Goal: Check status: Check status

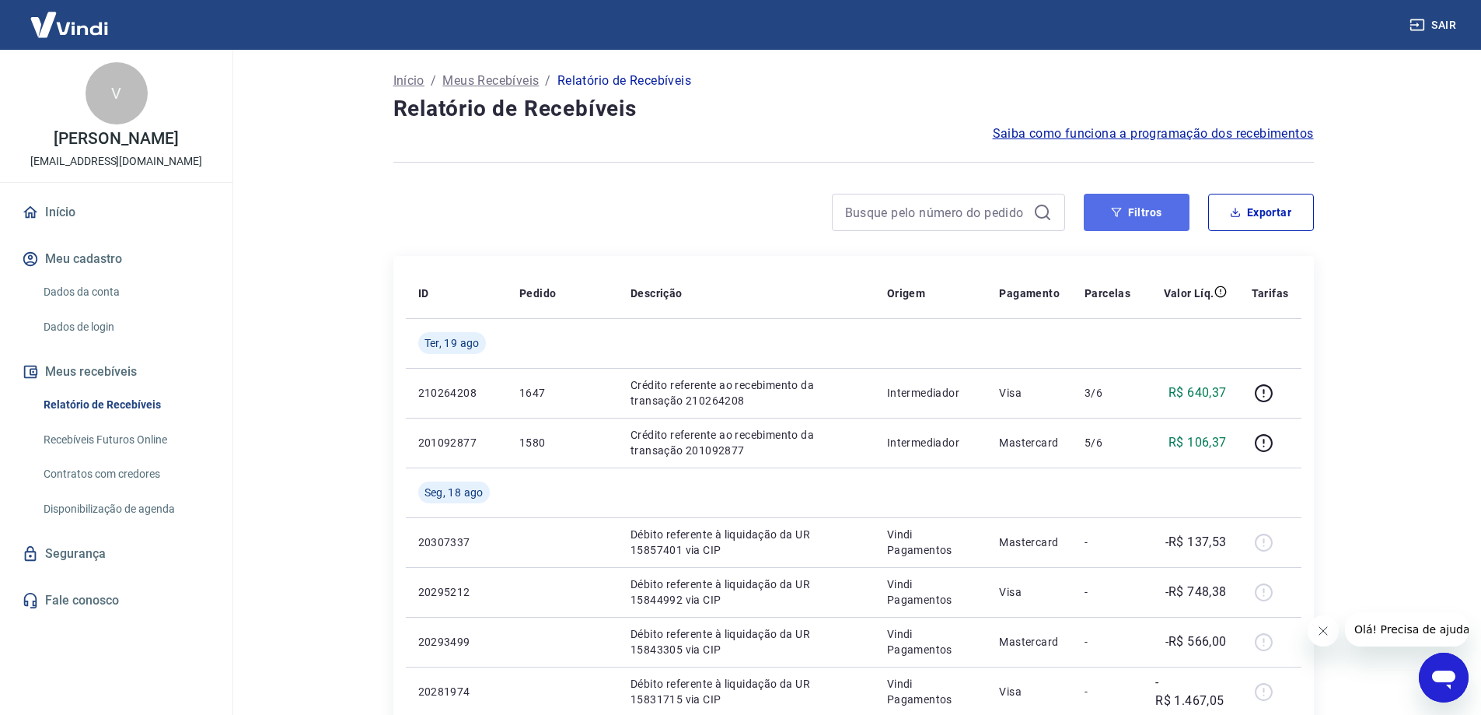
click at [1153, 213] on button "Filtros" at bounding box center [1137, 212] width 106 height 37
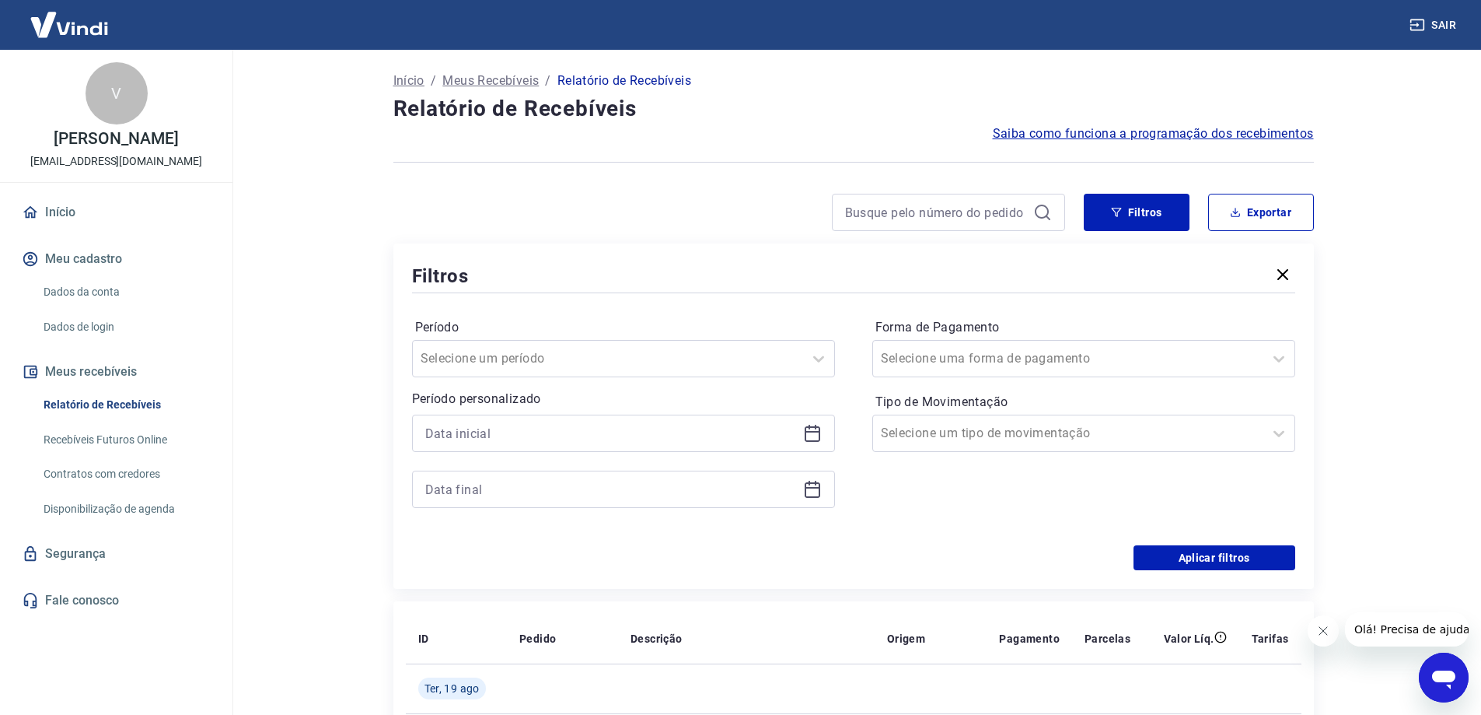
click at [818, 437] on icon at bounding box center [812, 433] width 19 height 19
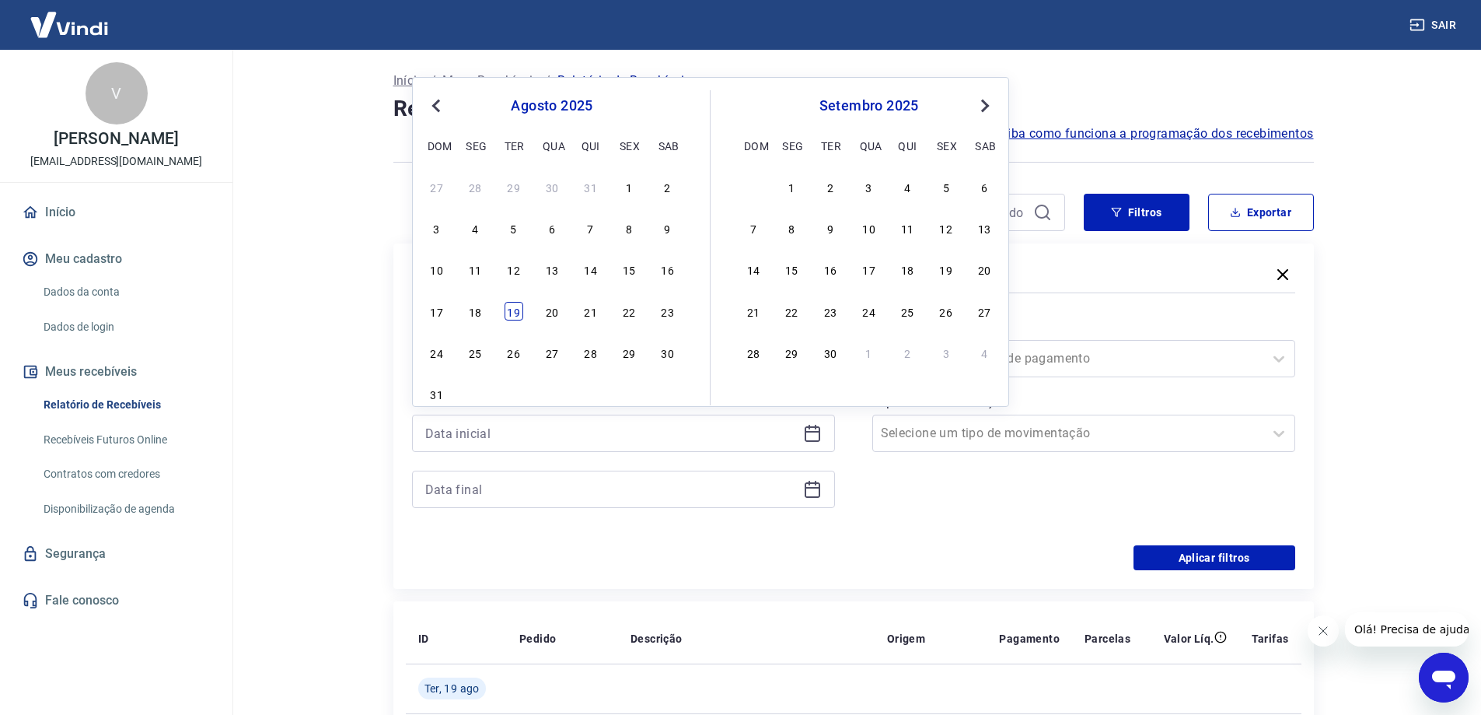
click at [520, 316] on div "19" at bounding box center [514, 311] width 19 height 19
type input "[DATE]"
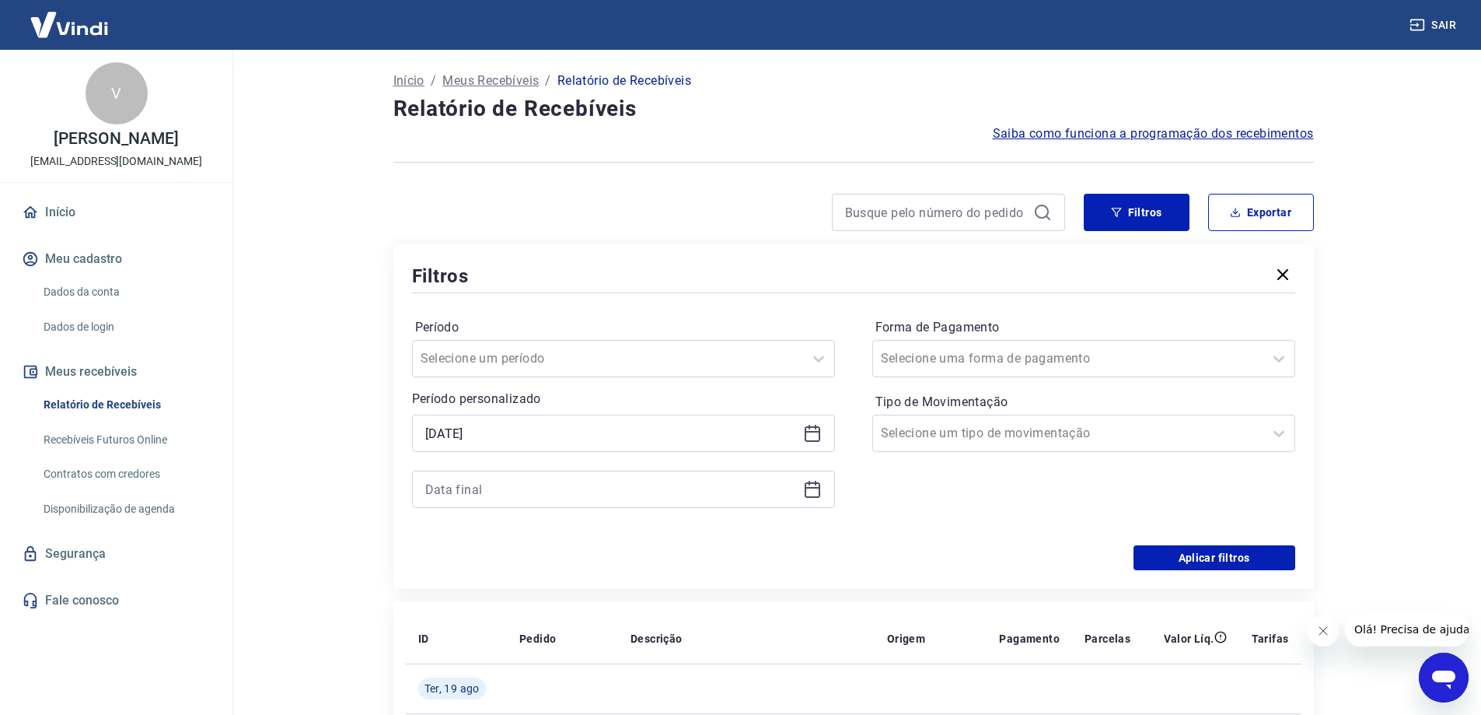
click at [812, 480] on icon at bounding box center [812, 489] width 19 height 19
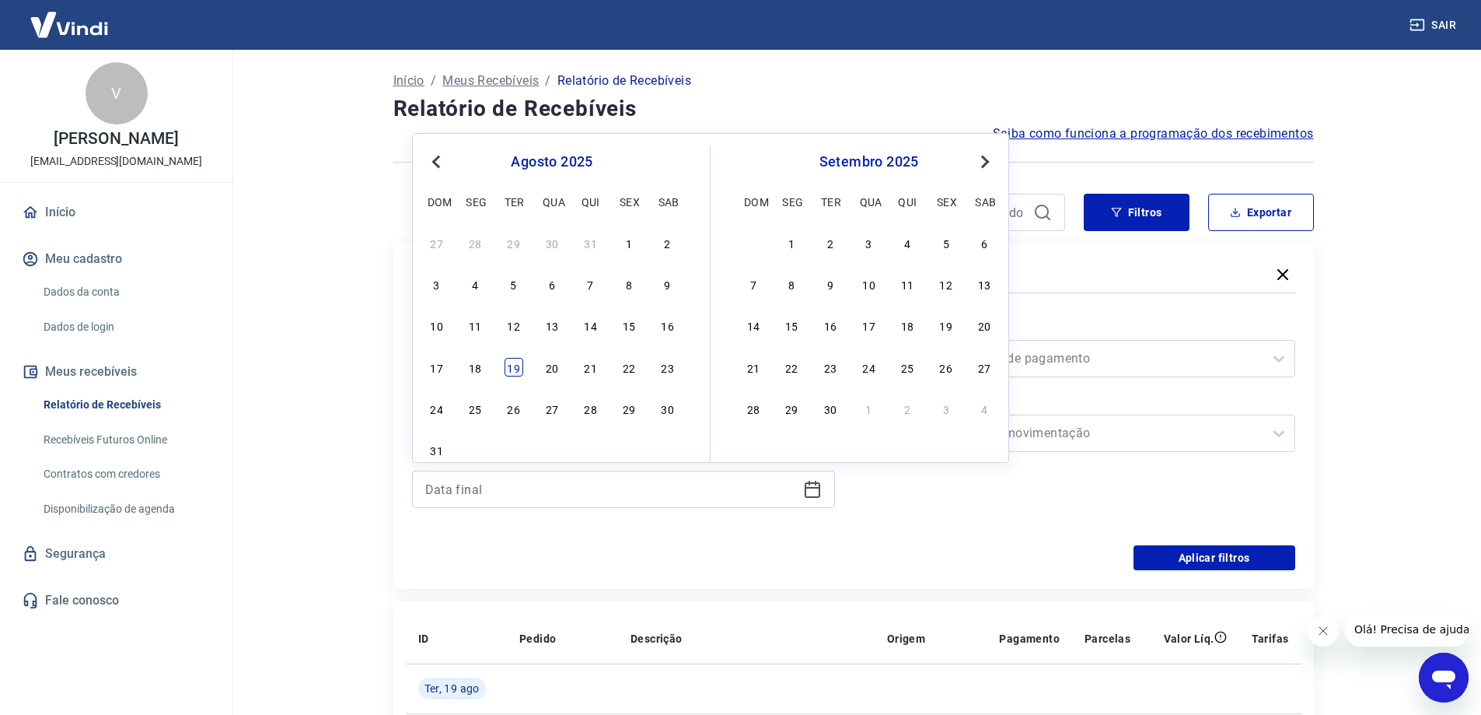
click at [510, 363] on div "19" at bounding box center [514, 367] width 19 height 19
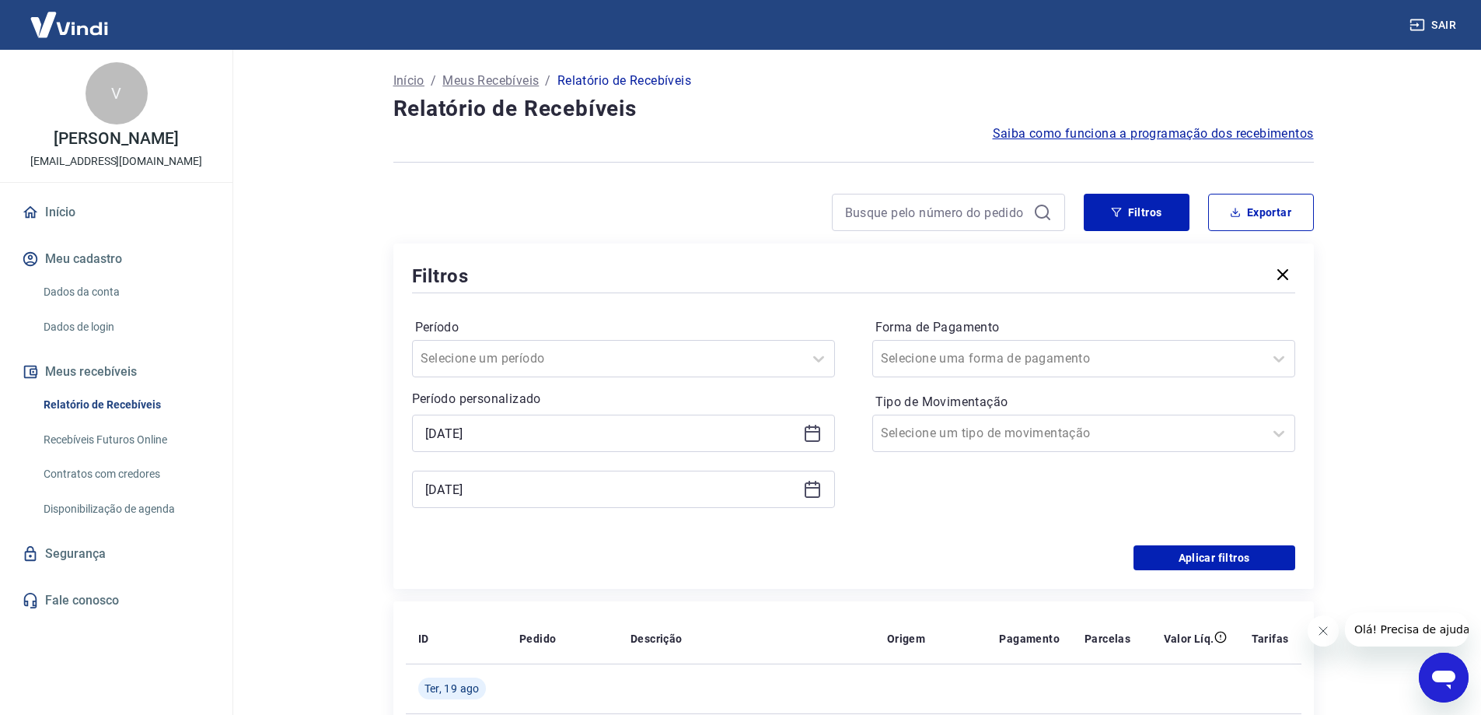
type input "[DATE]"
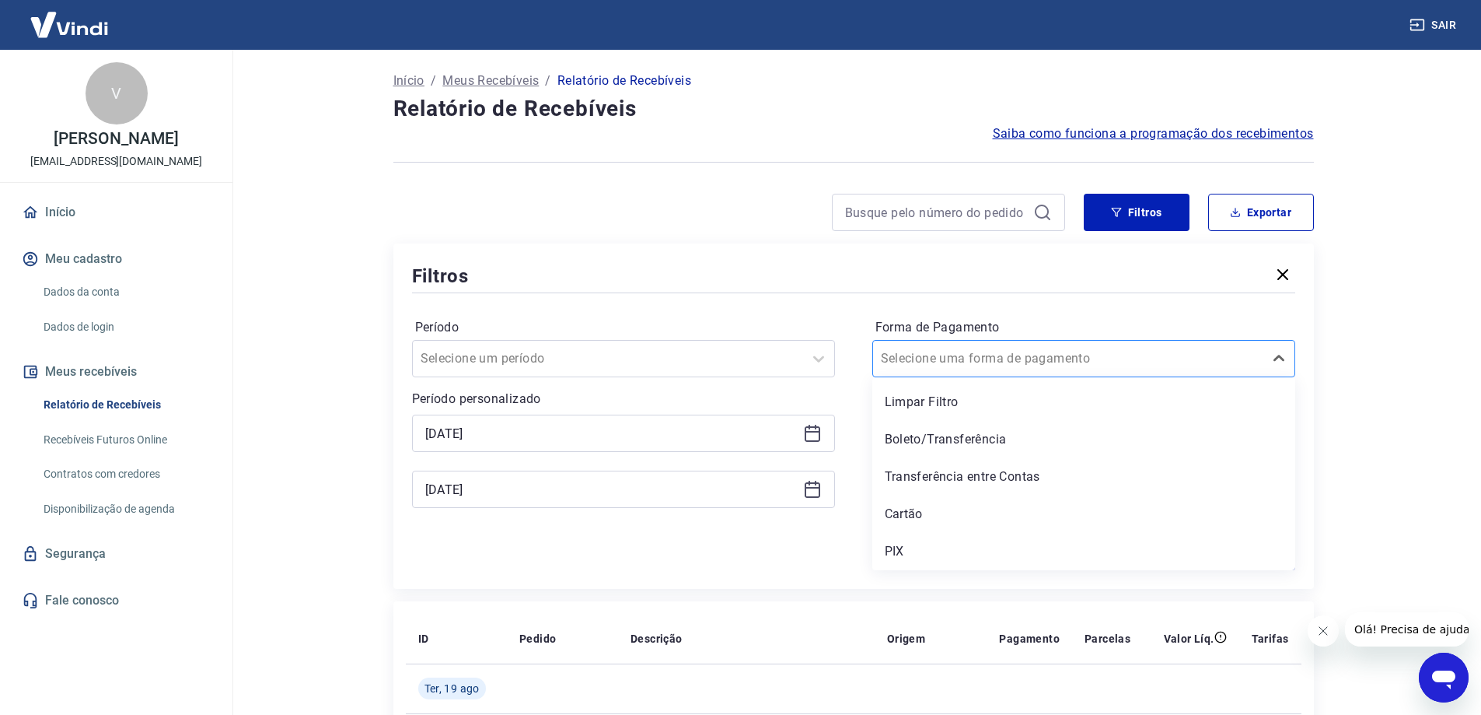
click at [1235, 375] on div "Selecione uma forma de pagamento" at bounding box center [1083, 358] width 423 height 37
click at [973, 508] on div "Cartão" at bounding box center [1083, 513] width 423 height 31
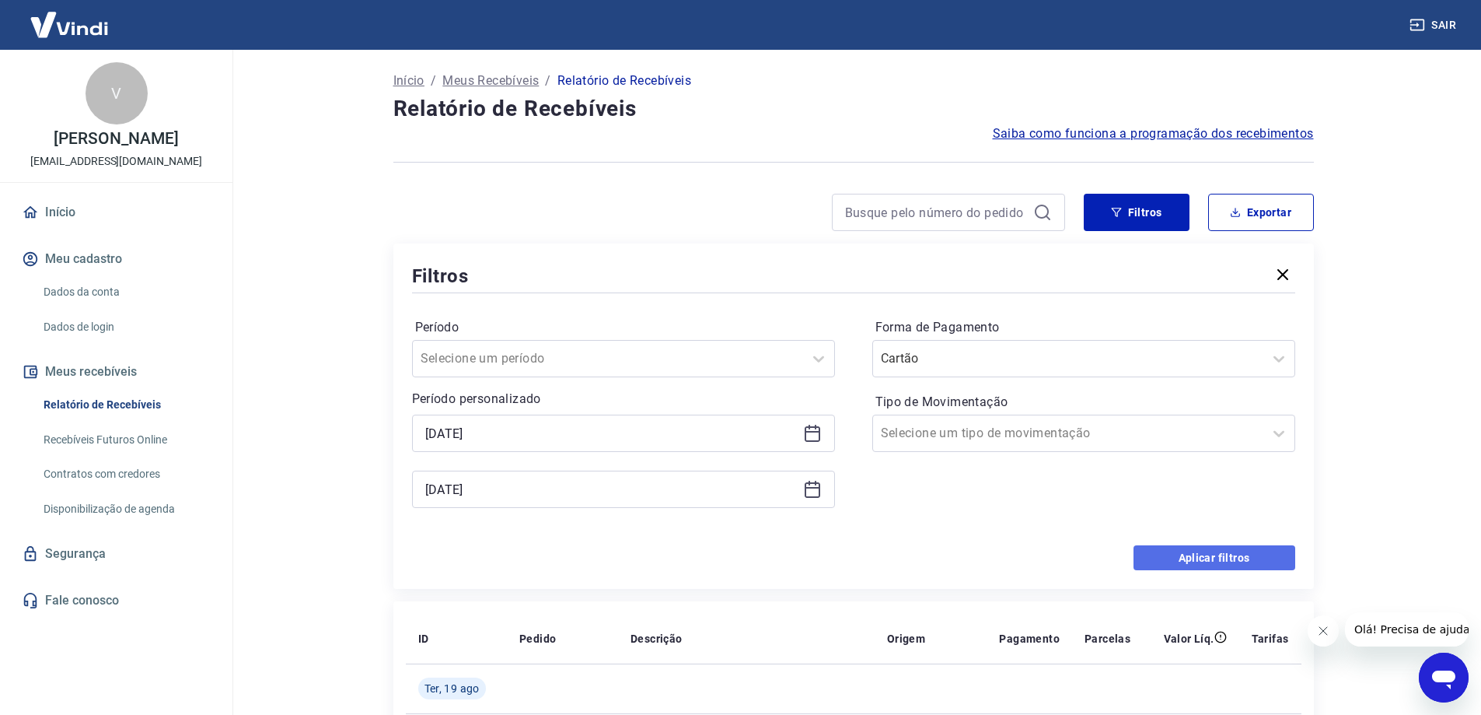
click at [1160, 552] on button "Aplicar filtros" at bounding box center [1215, 557] width 162 height 25
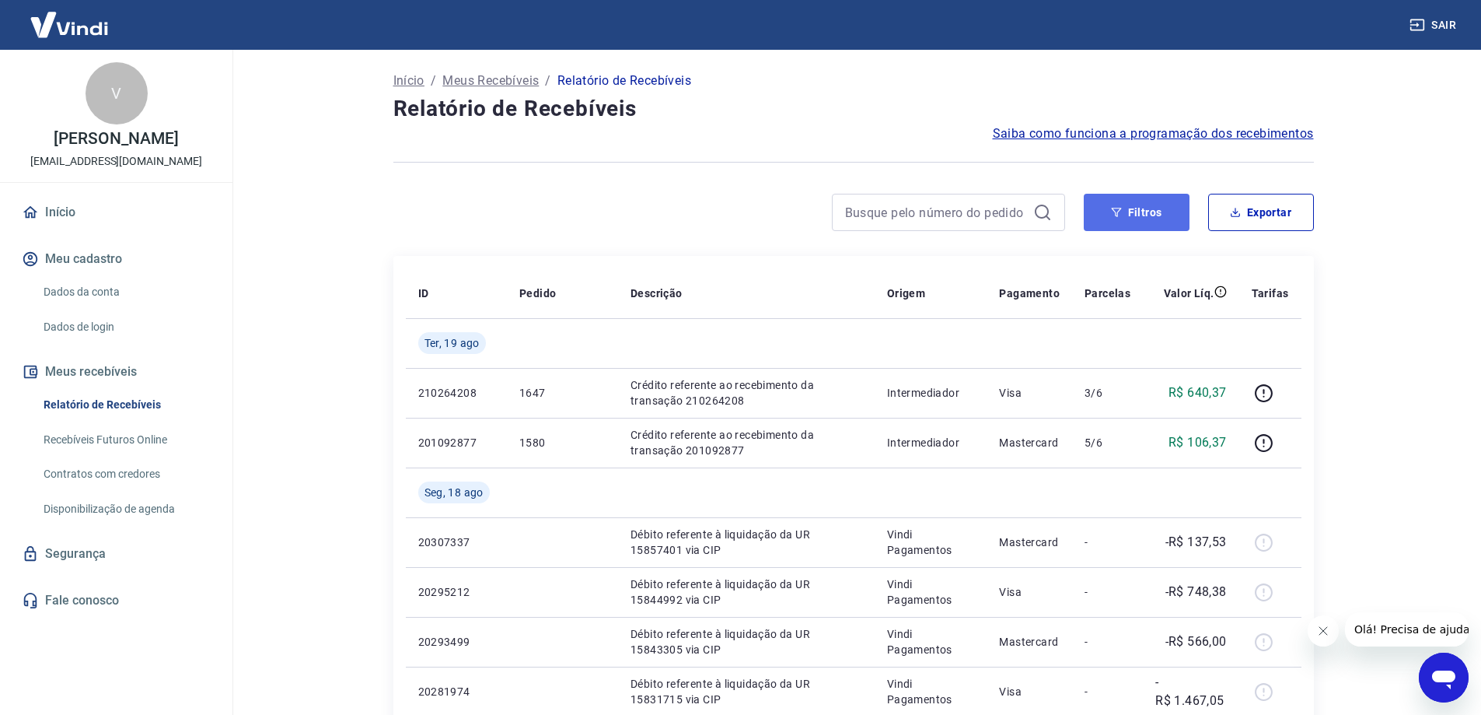
click at [1111, 217] on icon "button" at bounding box center [1116, 212] width 11 height 11
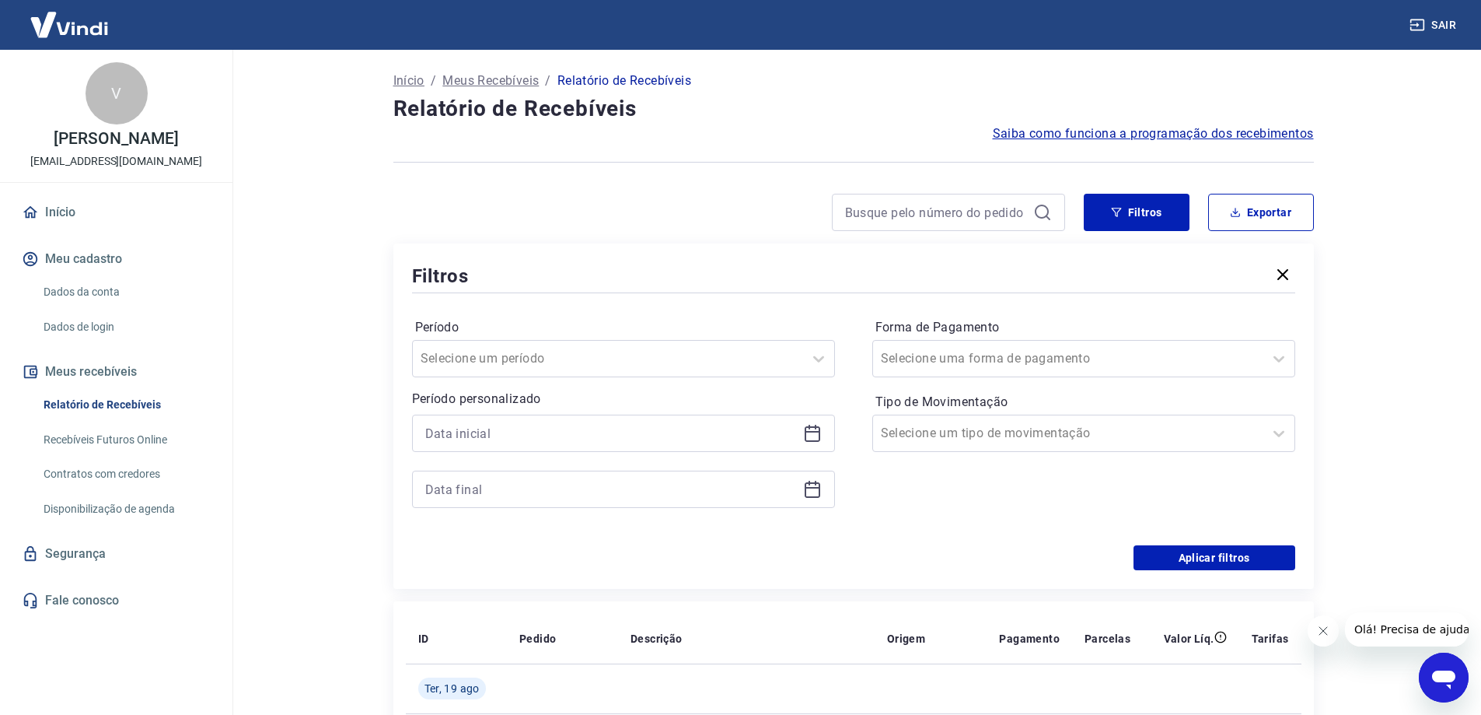
click at [815, 432] on icon at bounding box center [813, 432] width 16 height 2
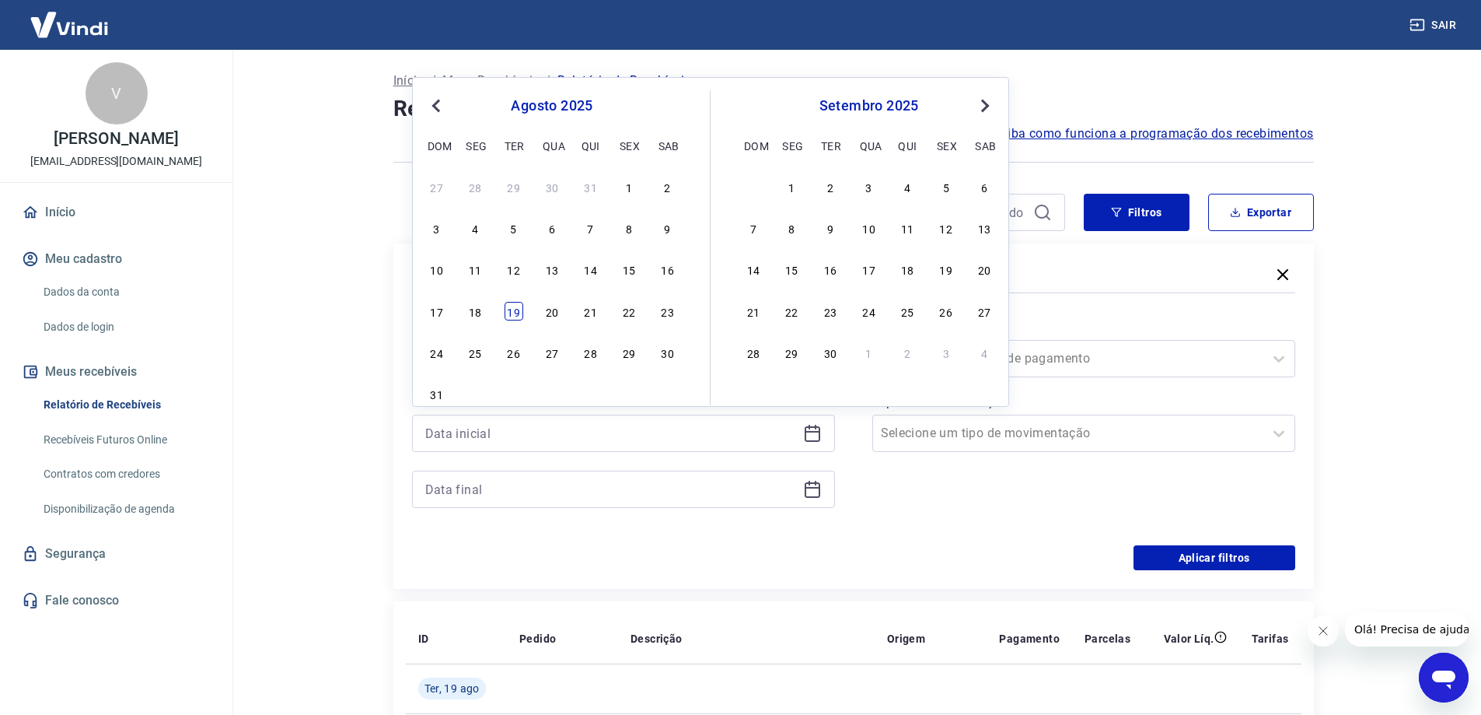
click at [519, 314] on div "19" at bounding box center [514, 311] width 19 height 19
type input "[DATE]"
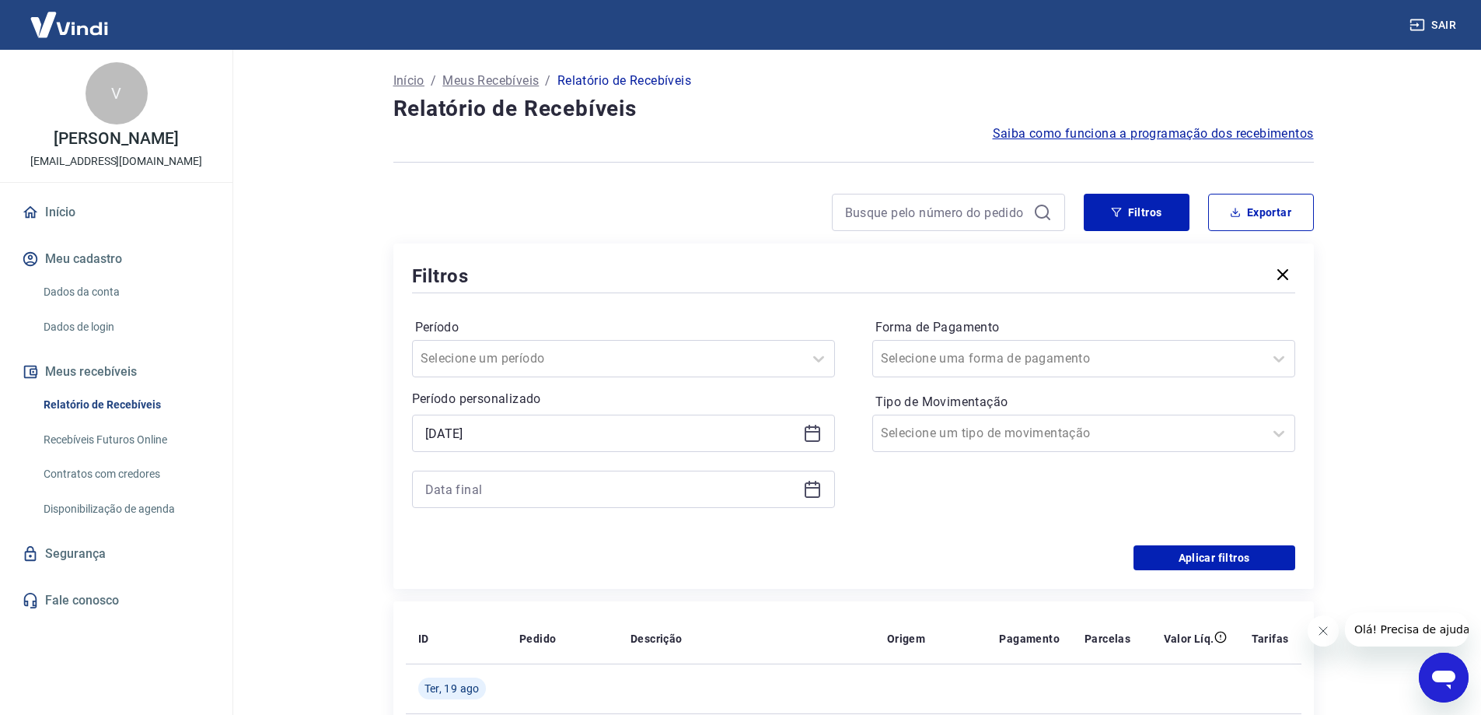
click at [810, 482] on icon at bounding box center [813, 490] width 16 height 16
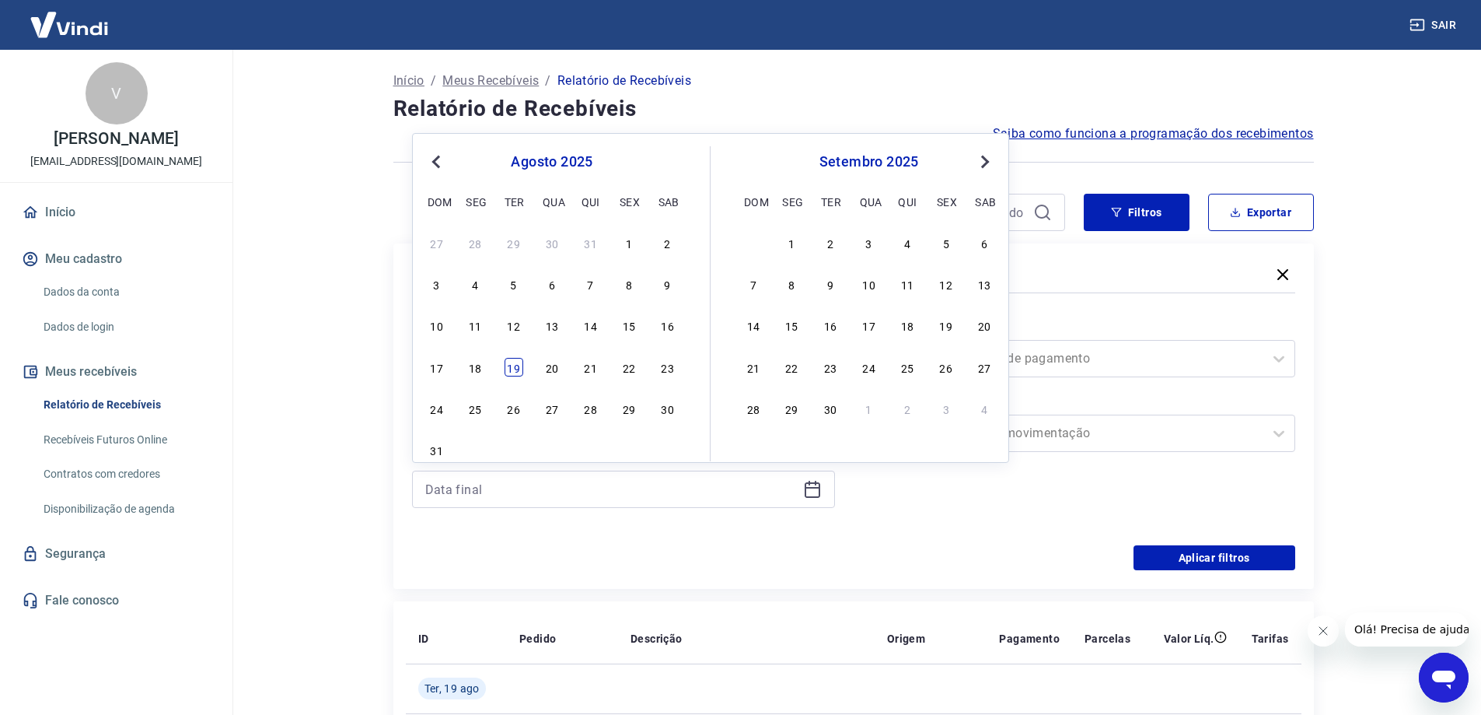
click at [513, 369] on div "19" at bounding box center [514, 367] width 19 height 19
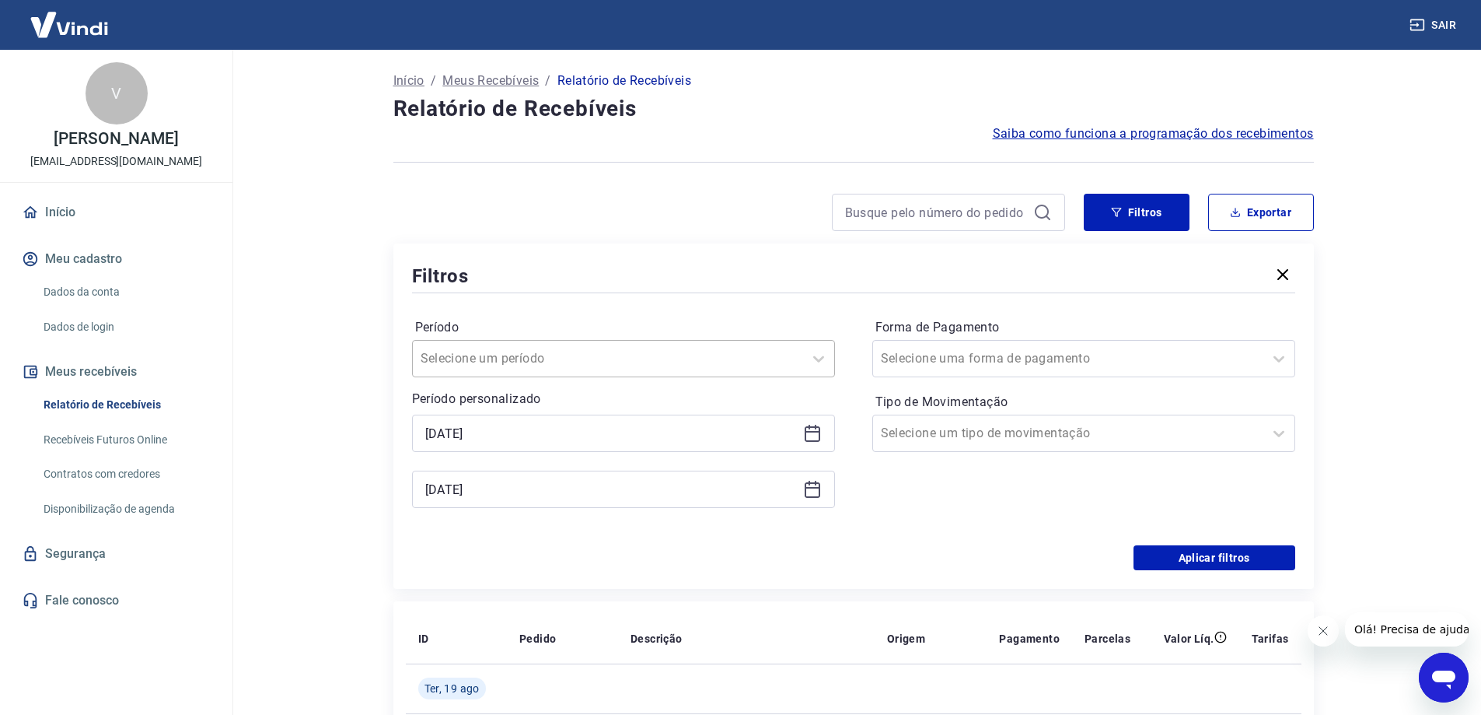
type input "[DATE]"
click at [1213, 363] on div at bounding box center [1068, 359] width 375 height 22
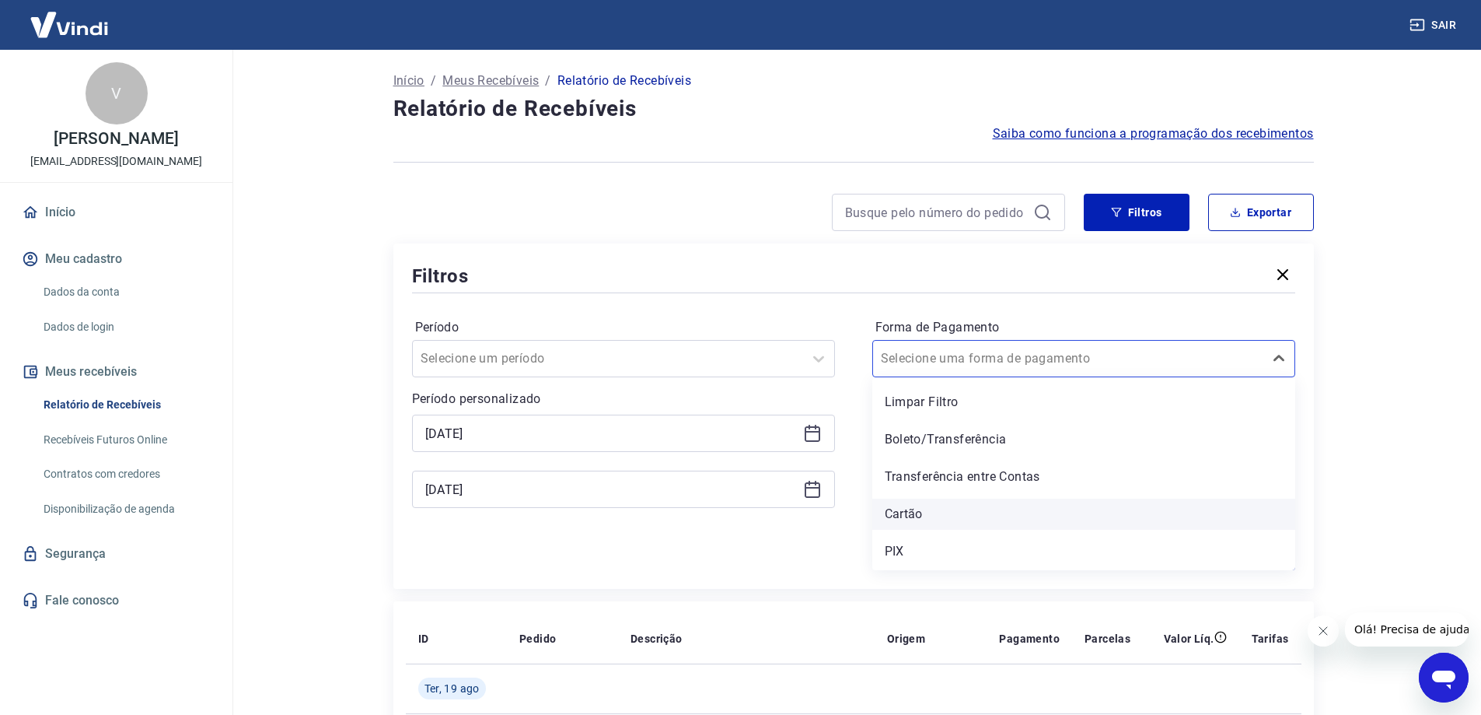
click at [962, 507] on div "Cartão" at bounding box center [1083, 513] width 423 height 31
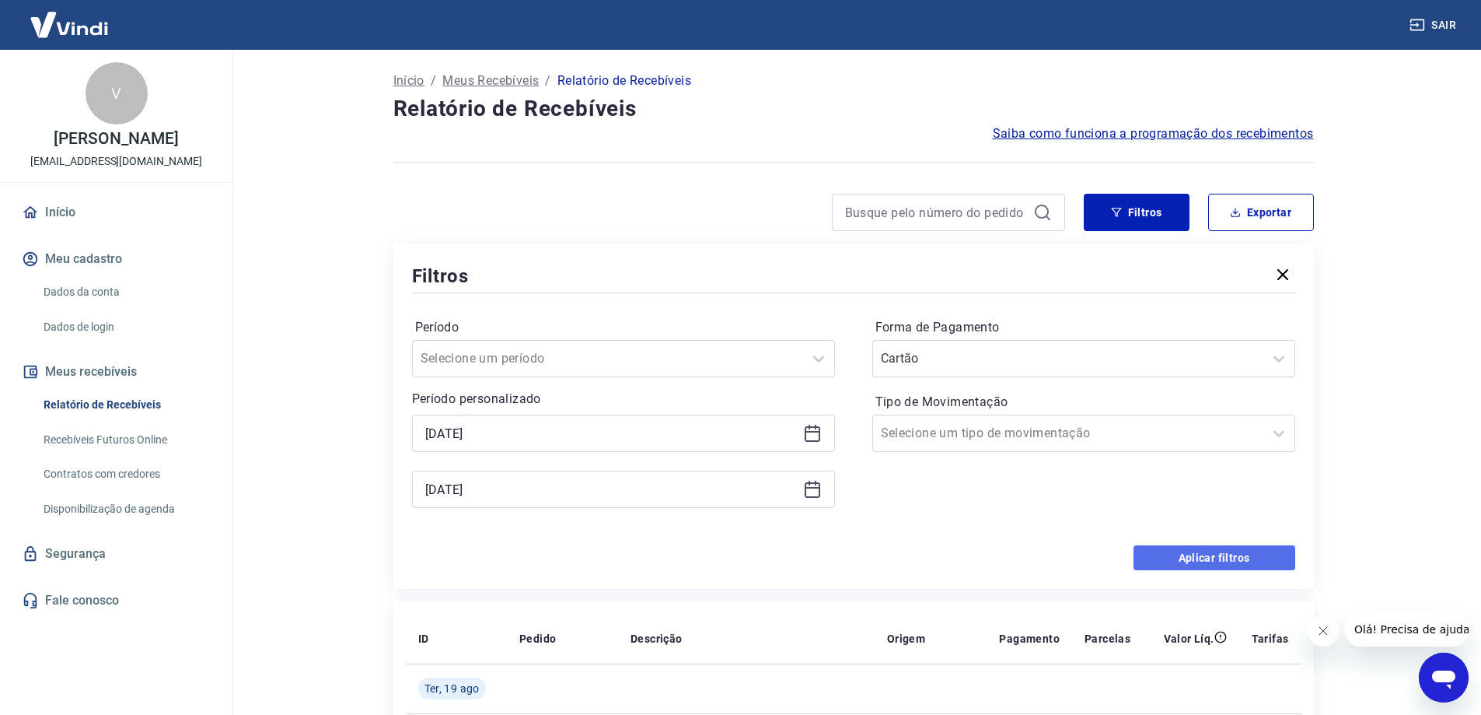
click at [1226, 560] on button "Aplicar filtros" at bounding box center [1215, 557] width 162 height 25
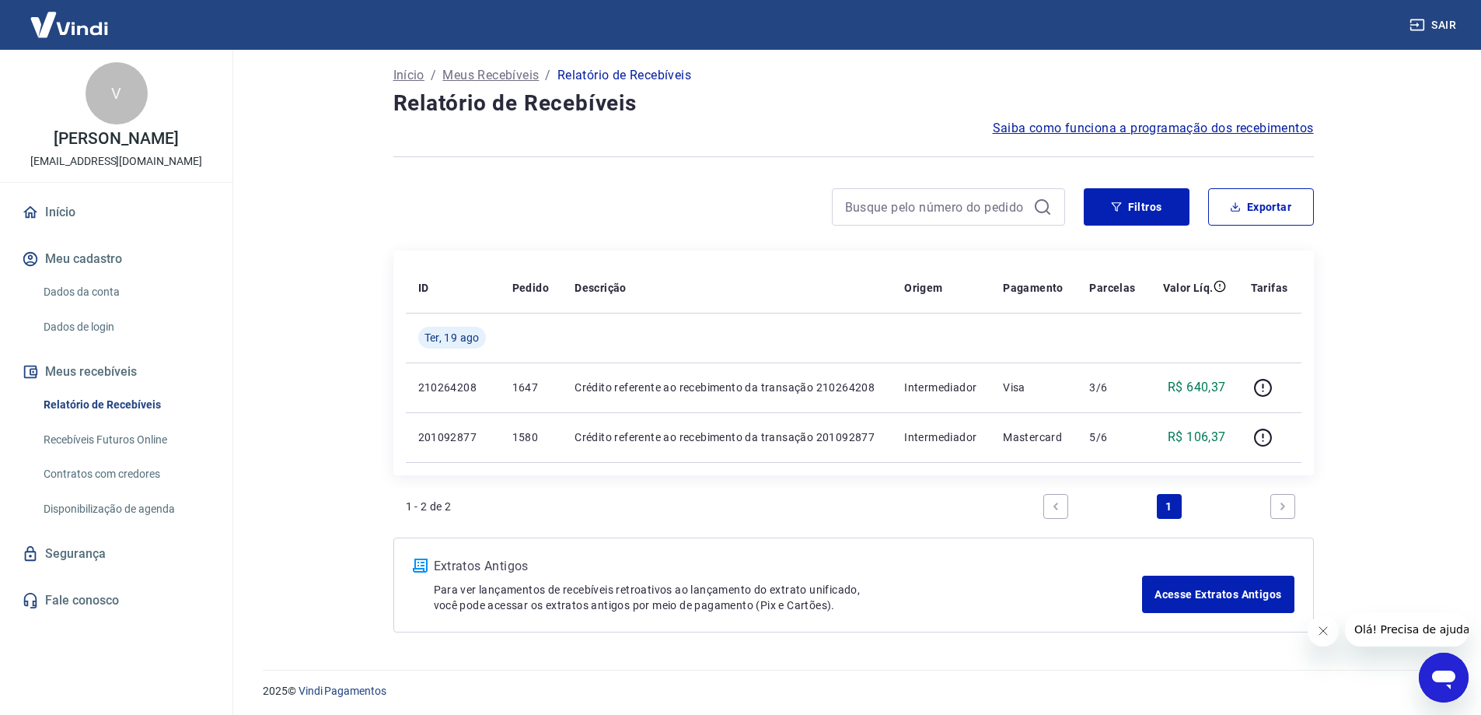
scroll to position [9, 0]
